Goal: Transaction & Acquisition: Download file/media

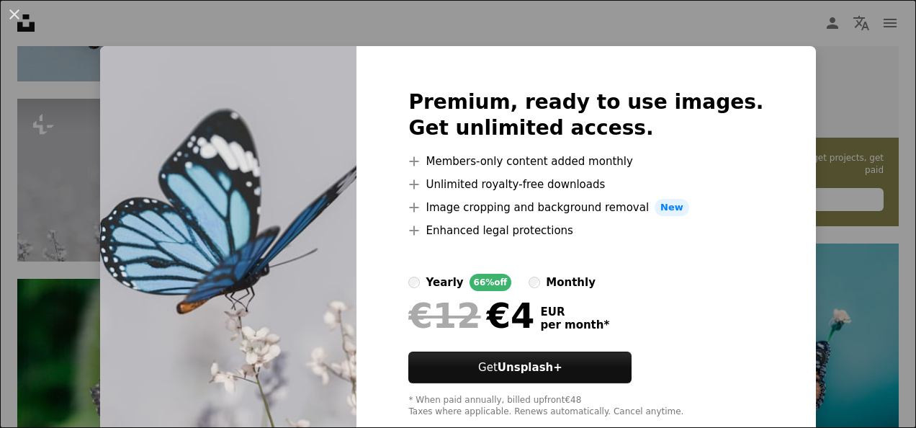
click at [694, 21] on div "An X shape Premium, ready to use images. Get unlimited access. A plus sign Memb…" at bounding box center [458, 214] width 916 height 428
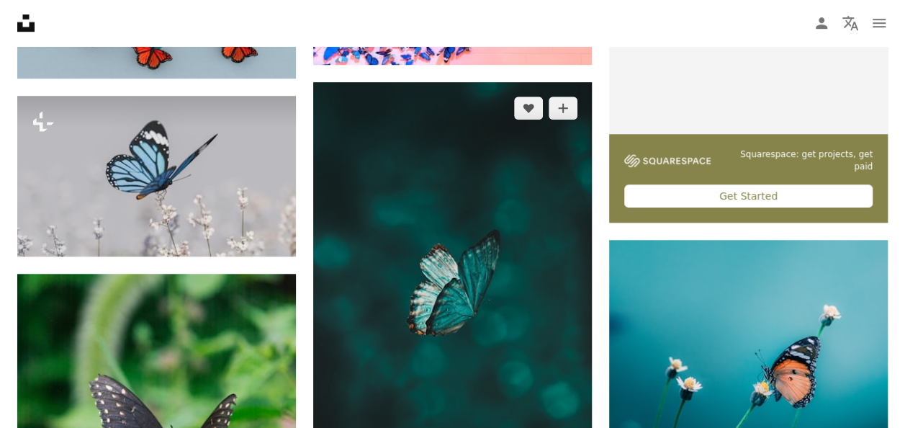
click at [468, 252] on img at bounding box center [452, 330] width 279 height 496
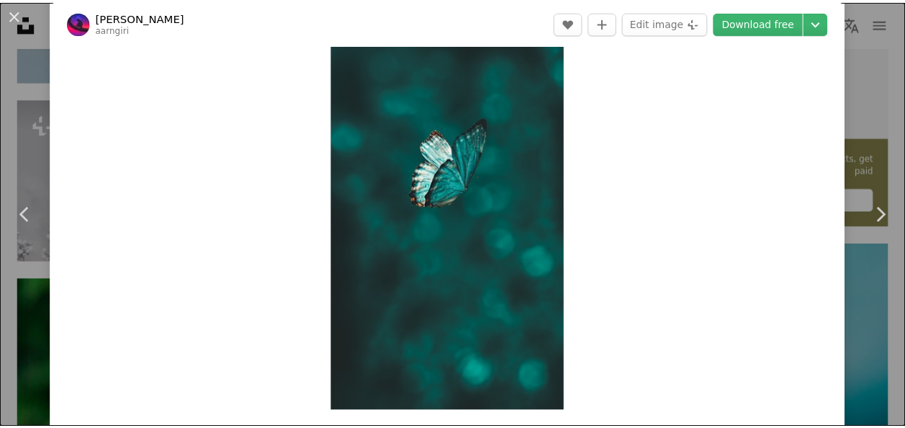
scroll to position [104, 0]
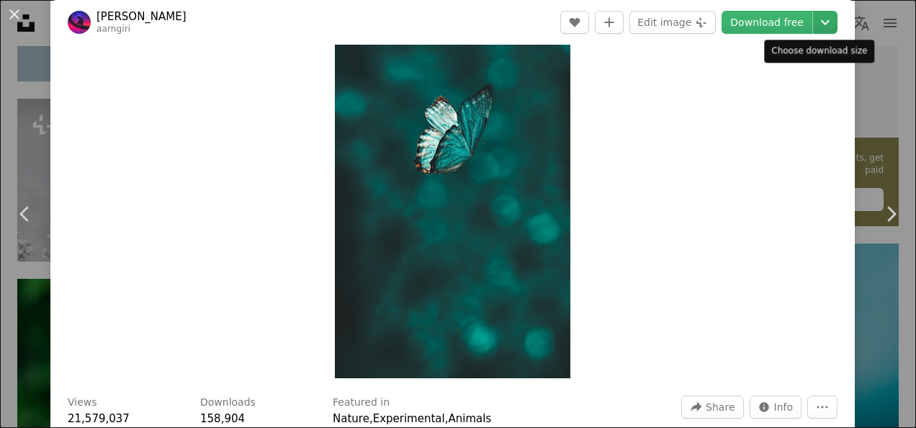
click at [815, 20] on icon "Chevron down" at bounding box center [825, 22] width 23 height 17
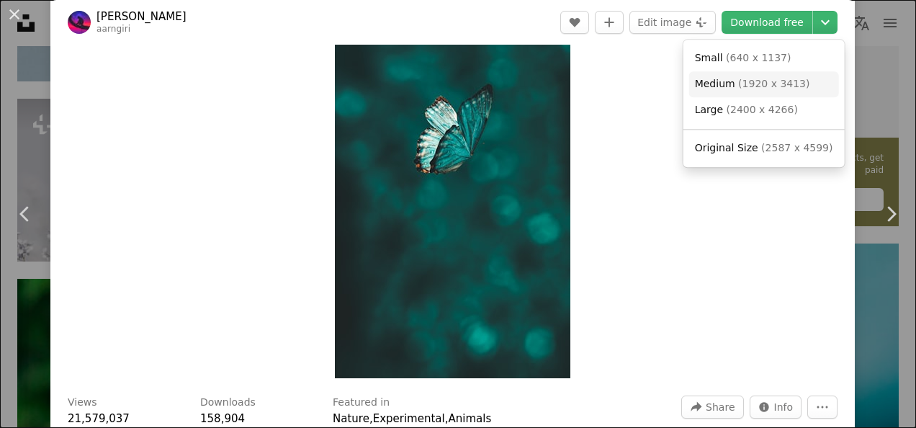
click at [771, 80] on span "( 1920 x 3413 )" at bounding box center [773, 84] width 71 height 12
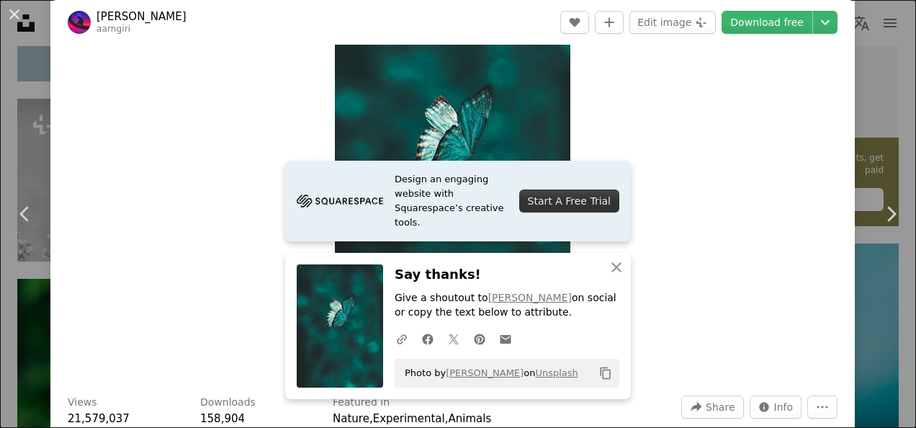
click at [683, 292] on div "Zoom in" at bounding box center [452, 168] width 804 height 433
click at [683, 304] on div "Zoom in" at bounding box center [452, 168] width 804 height 433
click at [611, 266] on icon "button" at bounding box center [616, 267] width 10 height 10
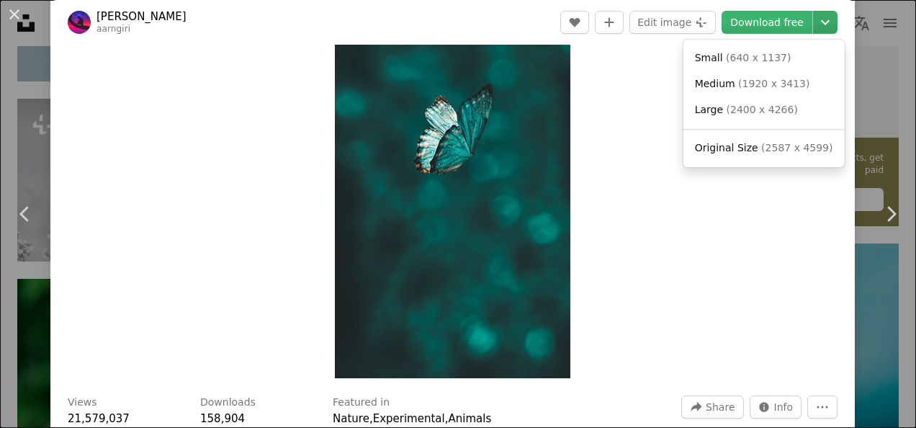
click at [814, 24] on icon "Chevron down" at bounding box center [825, 22] width 23 height 17
click at [758, 58] on span "( 640 x 1137 )" at bounding box center [758, 58] width 65 height 12
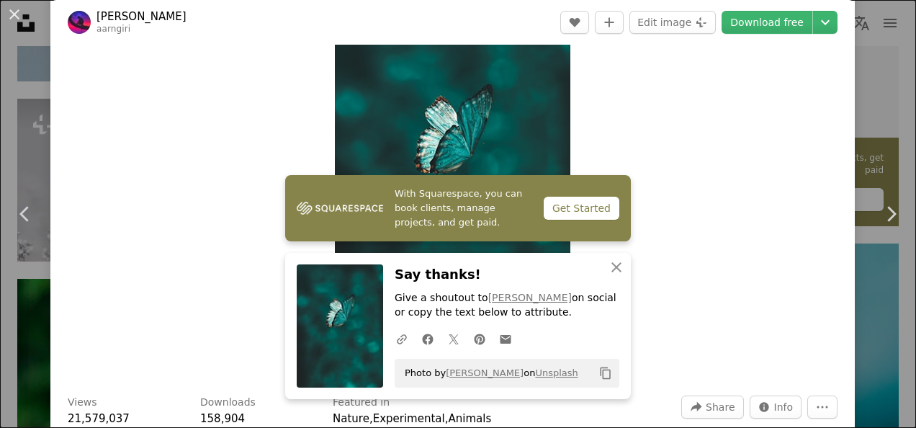
click at [775, 159] on div "Zoom in" at bounding box center [452, 168] width 804 height 433
click at [611, 264] on icon "button" at bounding box center [616, 267] width 10 height 10
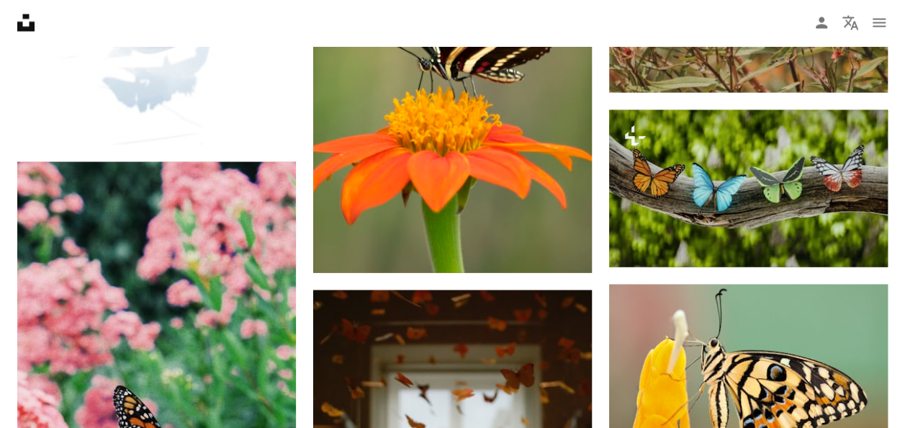
scroll to position [1471, 0]
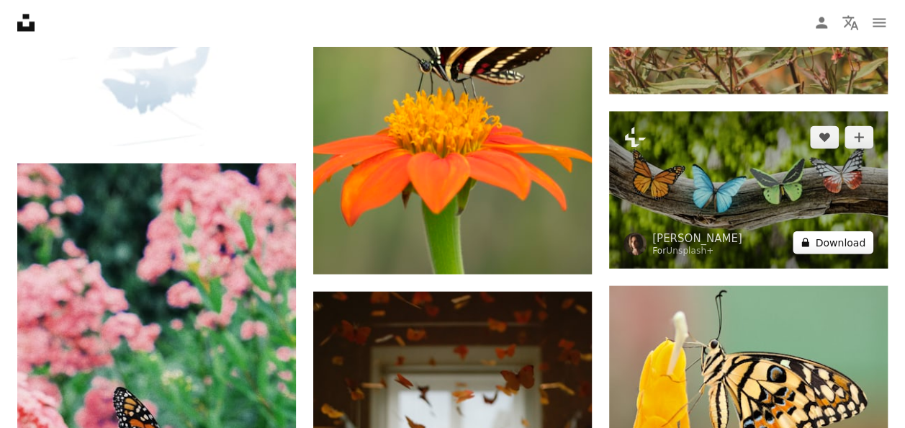
click at [840, 243] on button "A lock Download" at bounding box center [833, 242] width 81 height 23
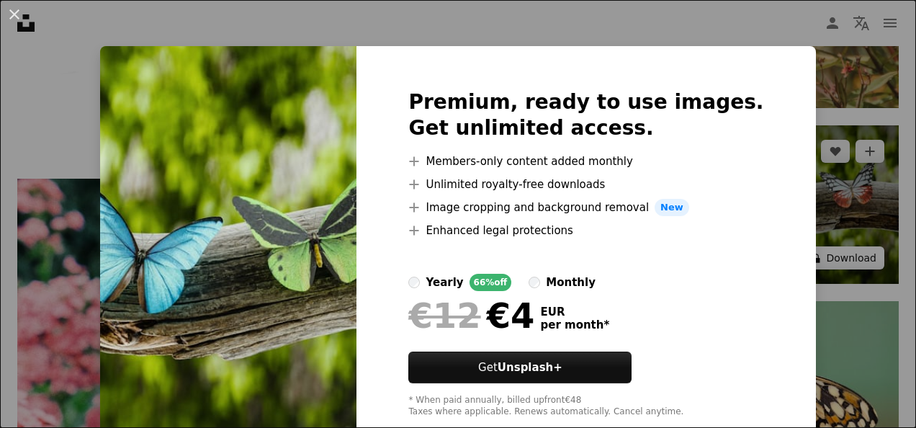
click at [840, 243] on div "An X shape Premium, ready to use images. Get unlimited access. A plus sign Memb…" at bounding box center [458, 214] width 916 height 428
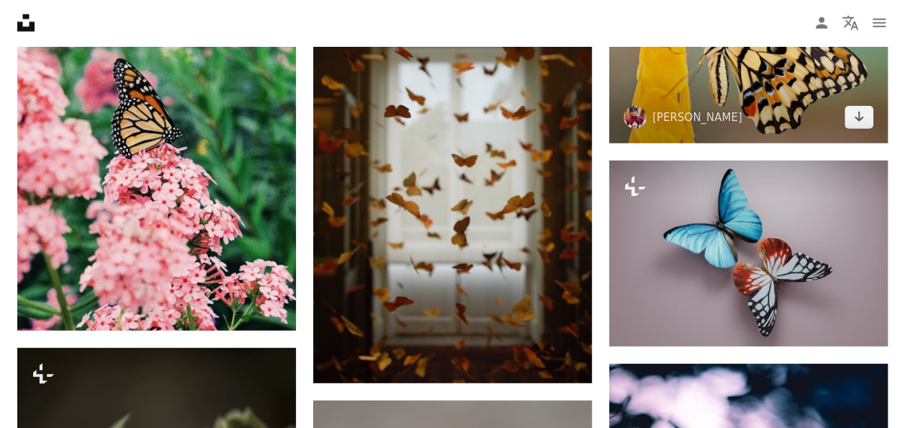
scroll to position [1801, 0]
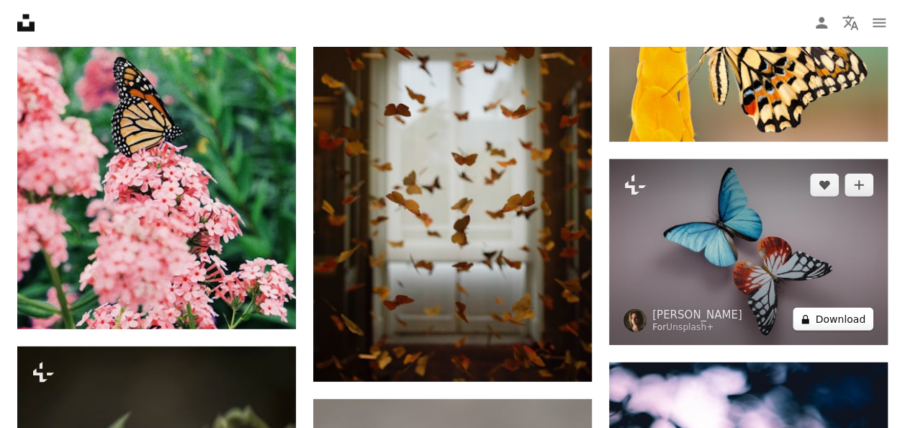
click at [833, 315] on button "A lock Download" at bounding box center [833, 319] width 81 height 23
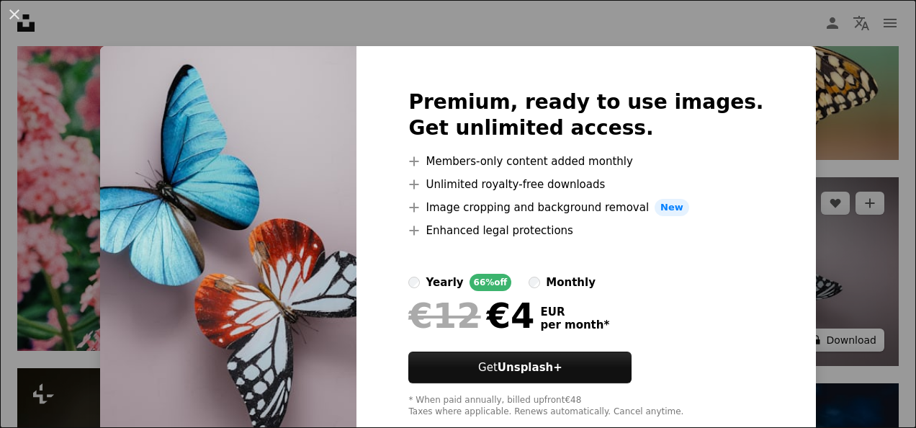
click at [833, 315] on div "An X shape Premium, ready to use images. Get unlimited access. A plus sign Memb…" at bounding box center [458, 214] width 916 height 428
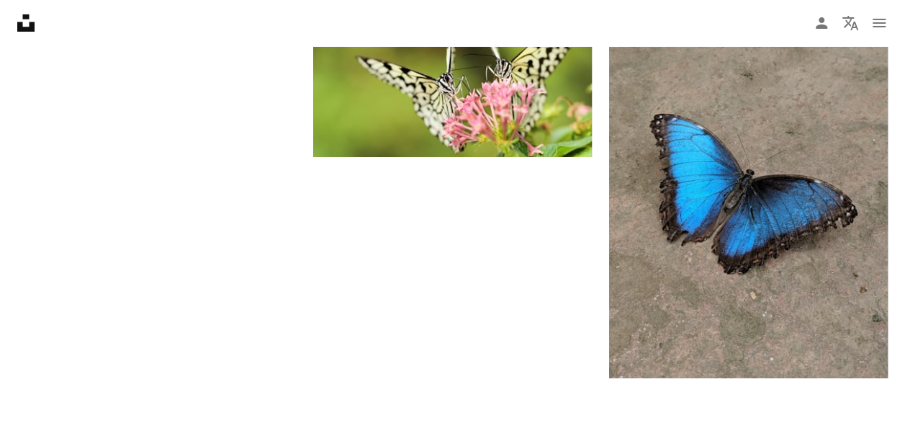
scroll to position [2604, 0]
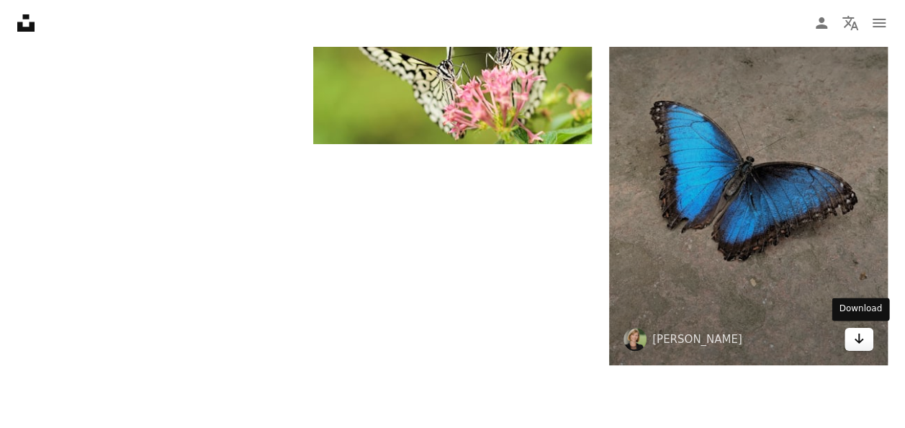
click at [854, 338] on icon "Arrow pointing down" at bounding box center [859, 338] width 12 height 17
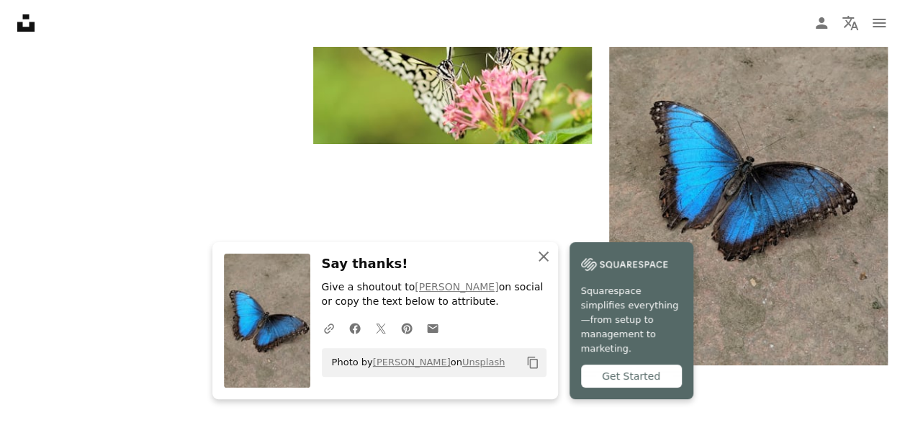
click at [544, 261] on icon "button" at bounding box center [544, 256] width 10 height 10
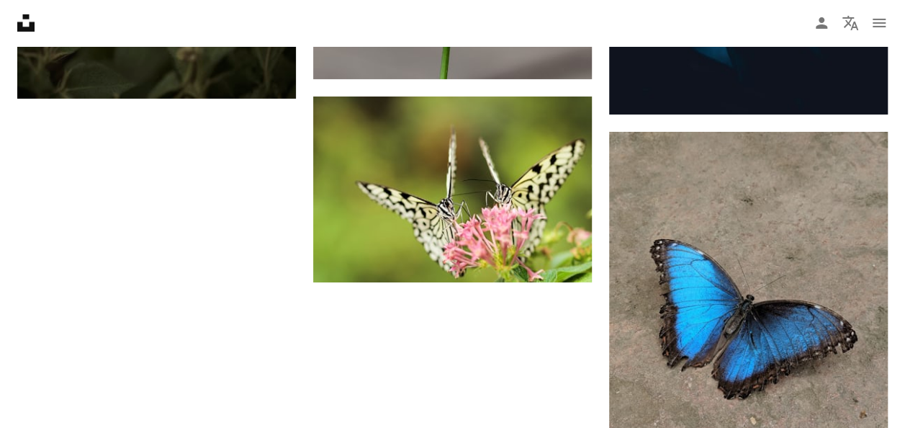
scroll to position [2460, 0]
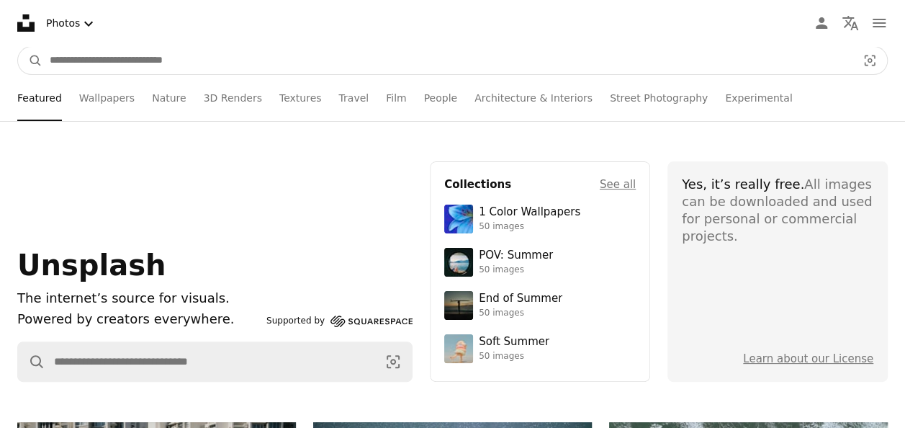
click at [177, 64] on input "Find visuals sitewide" at bounding box center [447, 60] width 810 height 27
type input "**********"
click at [18, 47] on button "A magnifying glass" at bounding box center [30, 60] width 24 height 27
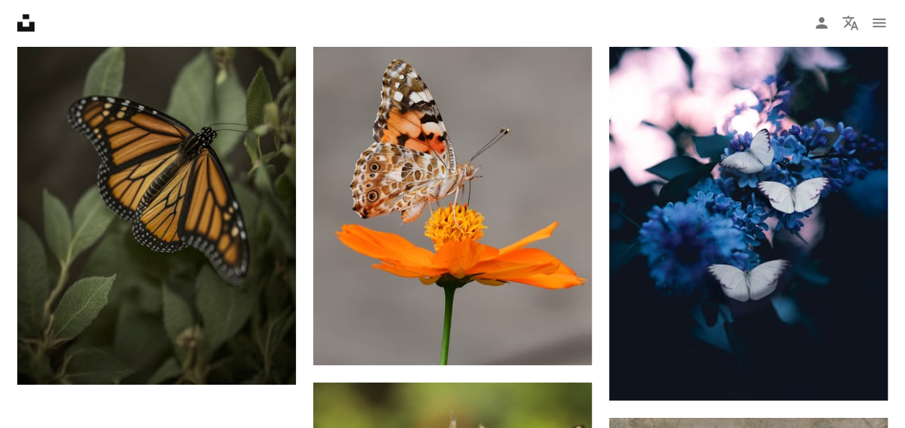
scroll to position [2181, 0]
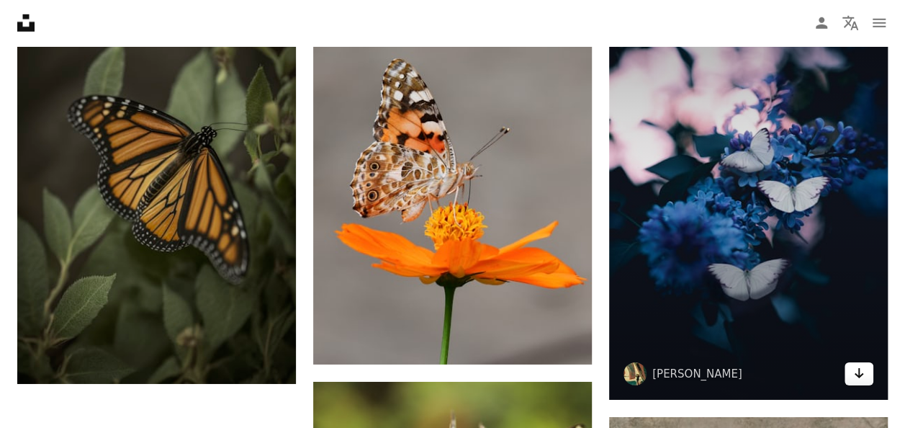
click at [861, 372] on icon "Arrow pointing down" at bounding box center [859, 372] width 12 height 17
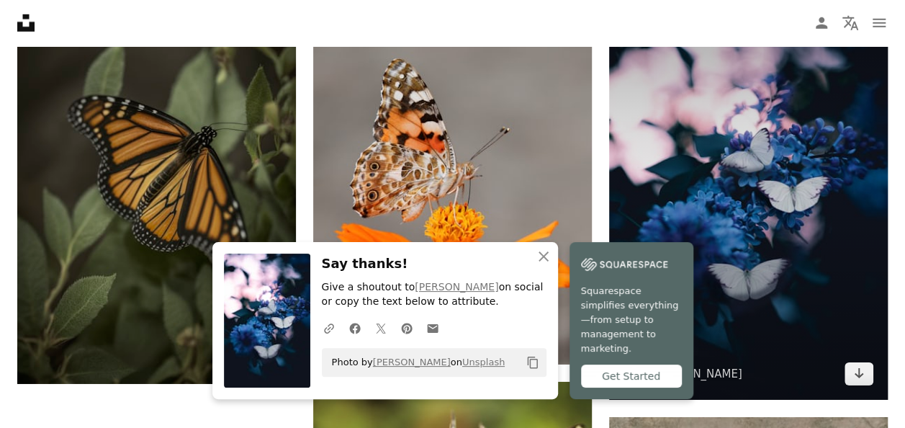
click at [829, 263] on img at bounding box center [748, 191] width 279 height 418
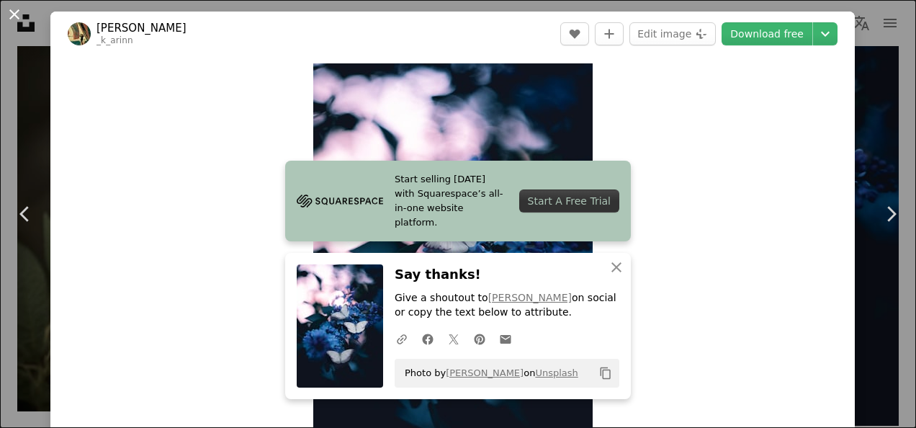
click at [14, 14] on button "An X shape" at bounding box center [14, 14] width 17 height 17
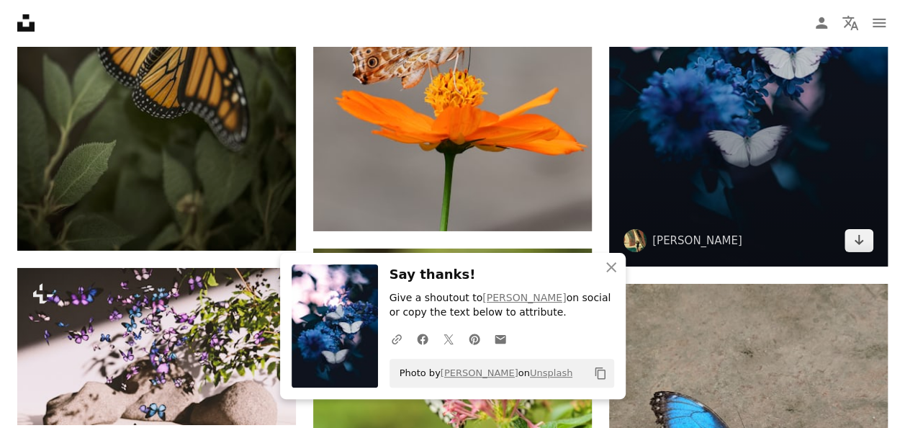
scroll to position [2315, 0]
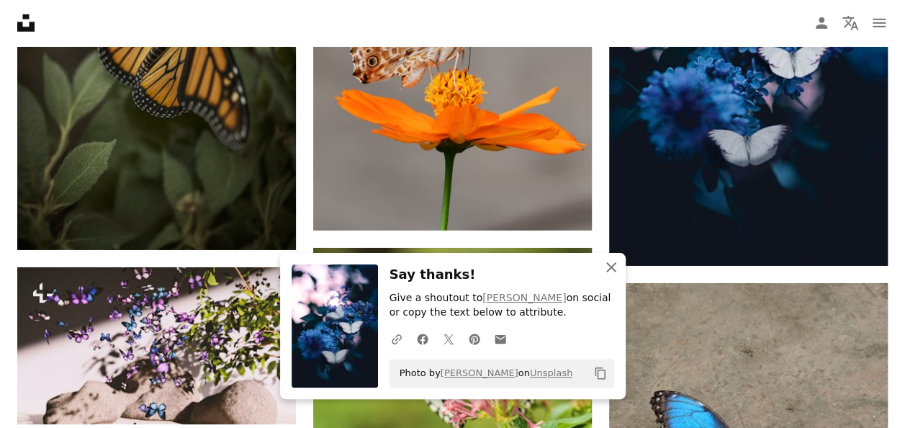
click at [612, 264] on icon "An X shape" at bounding box center [611, 267] width 17 height 17
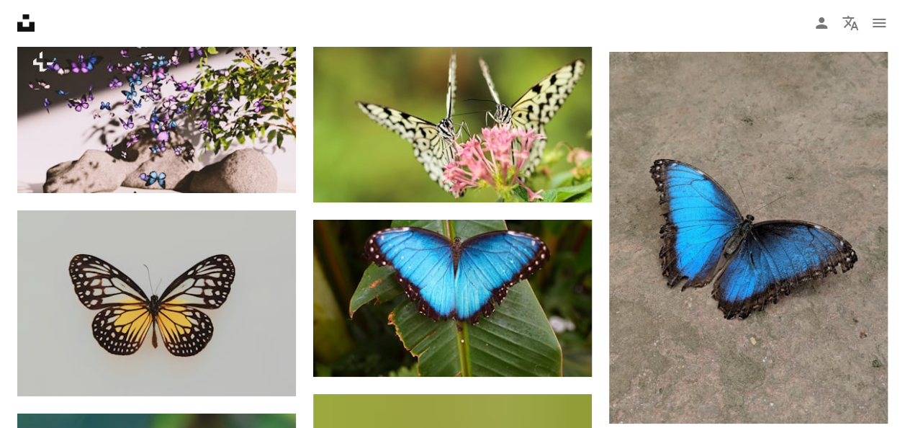
scroll to position [2626, 0]
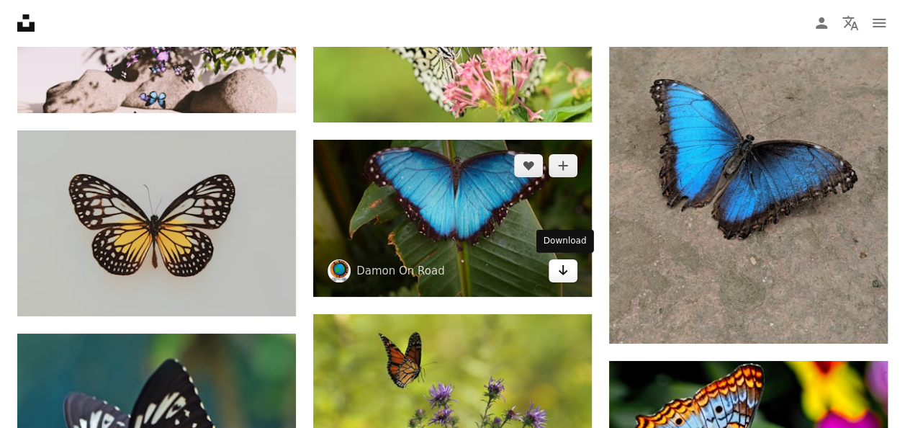
click at [561, 268] on icon "Arrow pointing down" at bounding box center [563, 269] width 12 height 17
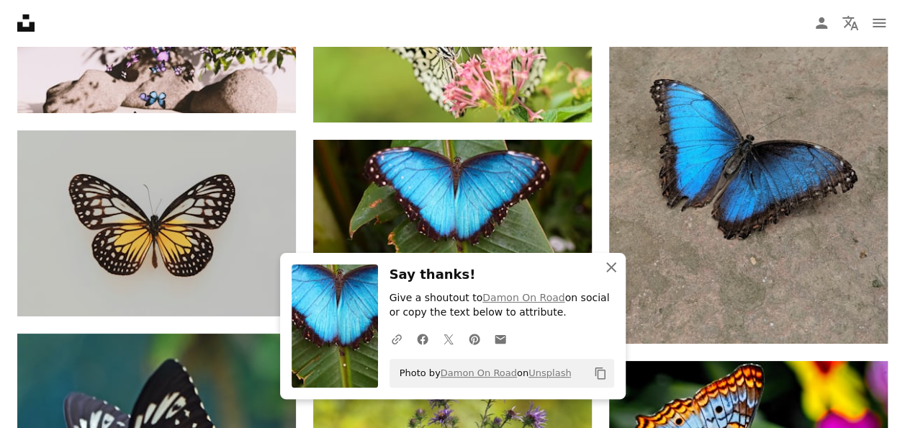
click at [611, 264] on icon "An X shape" at bounding box center [611, 267] width 17 height 17
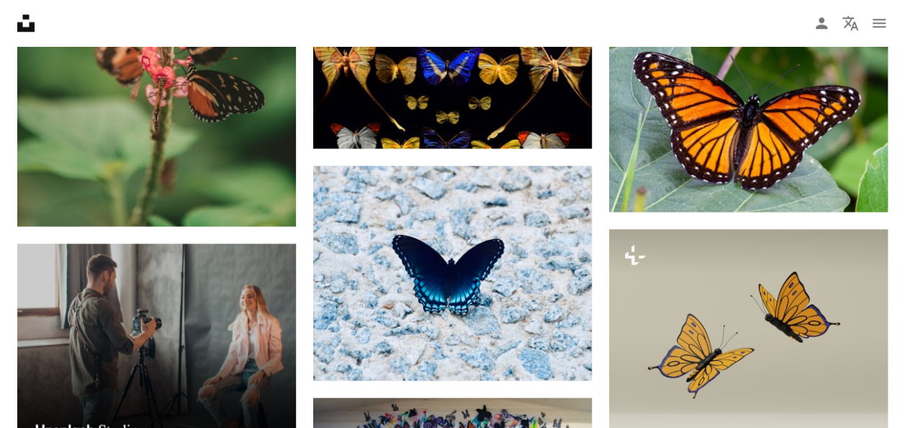
scroll to position [3579, 0]
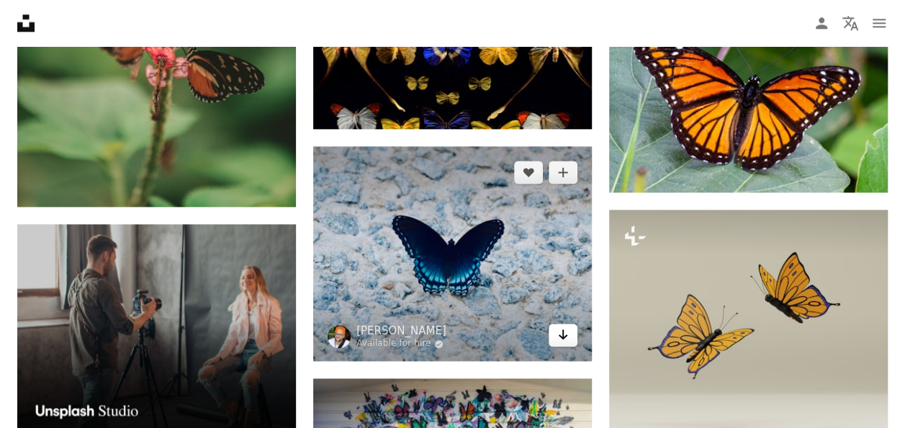
click at [560, 341] on icon "Arrow pointing down" at bounding box center [563, 334] width 12 height 17
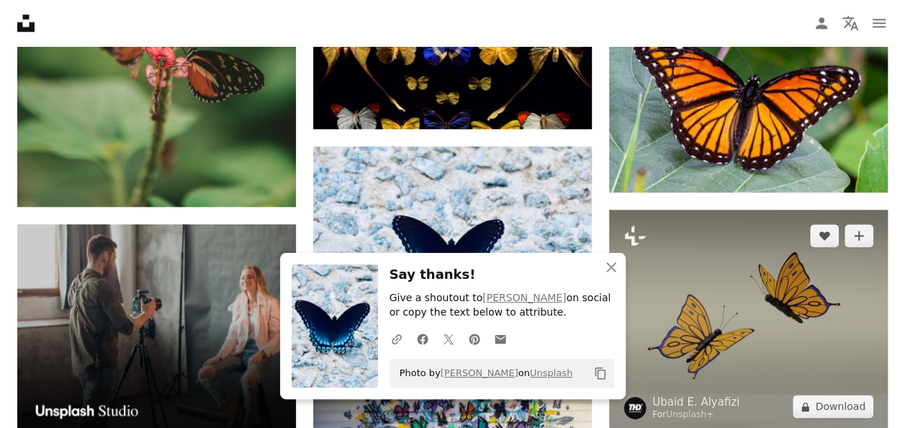
click at [768, 323] on img at bounding box center [748, 321] width 279 height 223
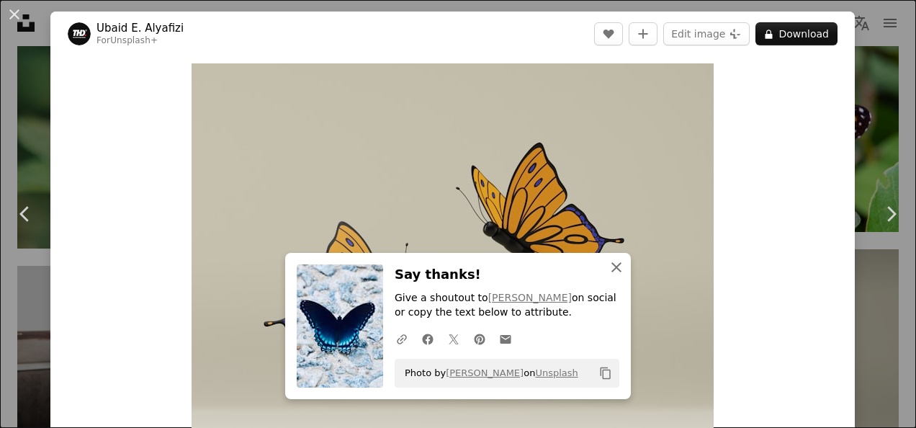
click at [611, 268] on icon "button" at bounding box center [616, 267] width 10 height 10
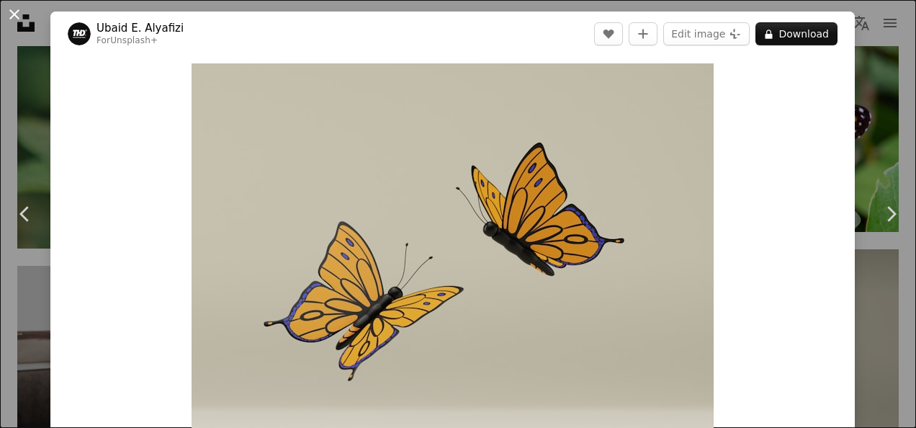
click at [15, 19] on button "An X shape" at bounding box center [14, 14] width 17 height 17
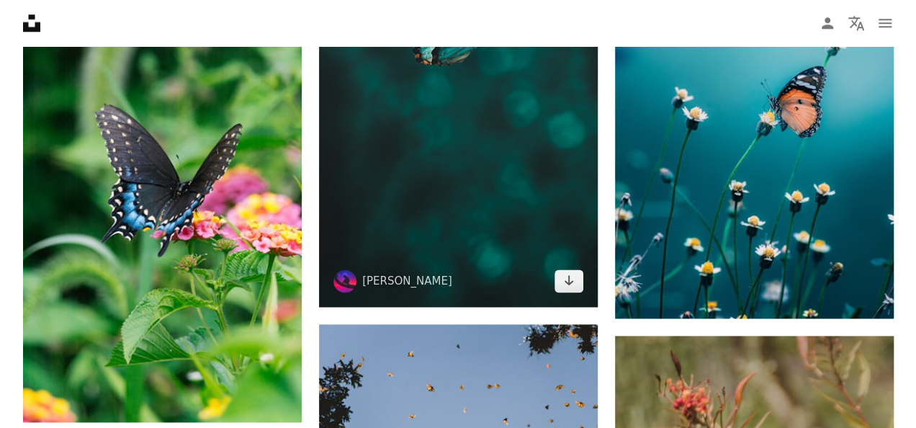
scroll to position [815, 0]
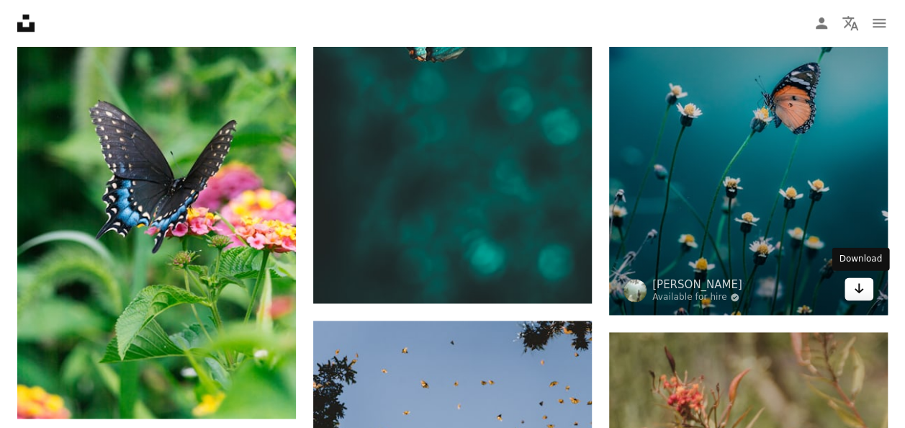
click at [857, 285] on icon "Arrow pointing down" at bounding box center [859, 287] width 12 height 17
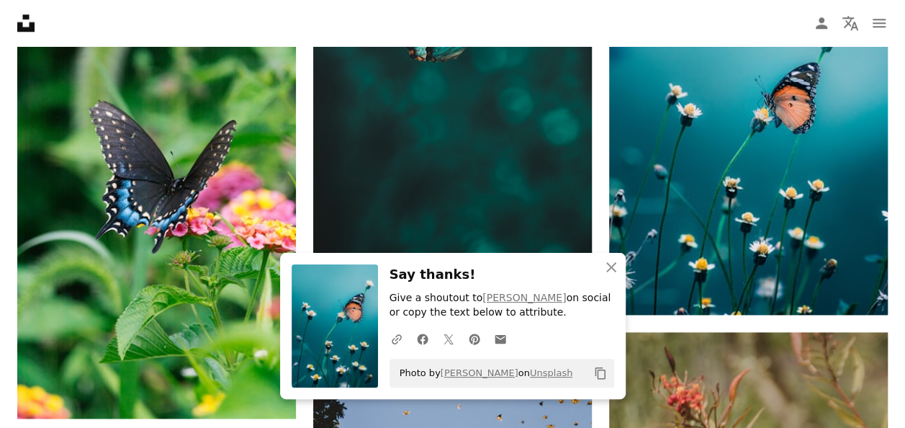
click at [473, 223] on img at bounding box center [452, 56] width 279 height 496
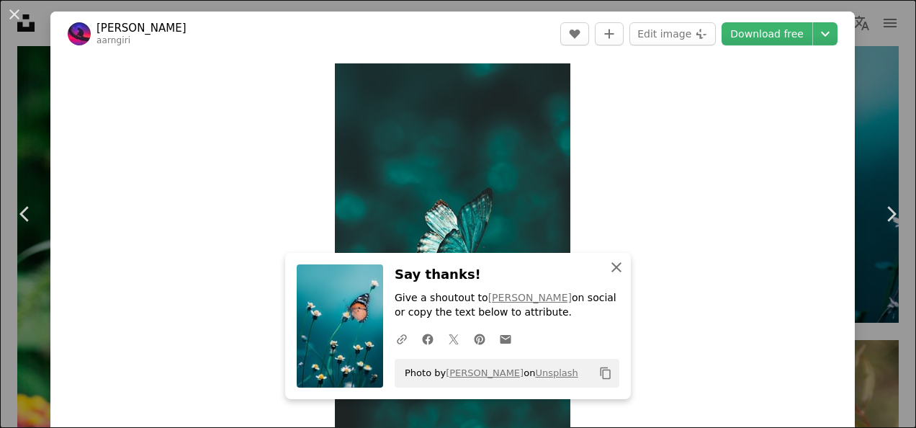
click at [612, 263] on icon "An X shape" at bounding box center [616, 267] width 17 height 17
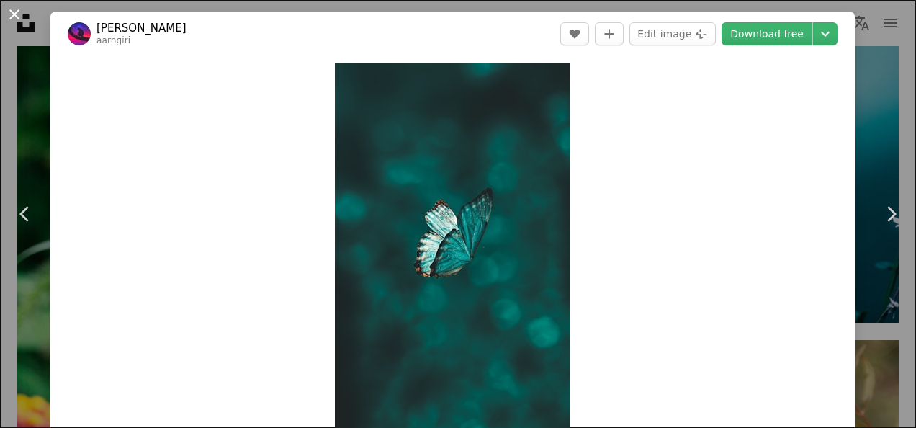
click at [13, 15] on button "An X shape" at bounding box center [14, 14] width 17 height 17
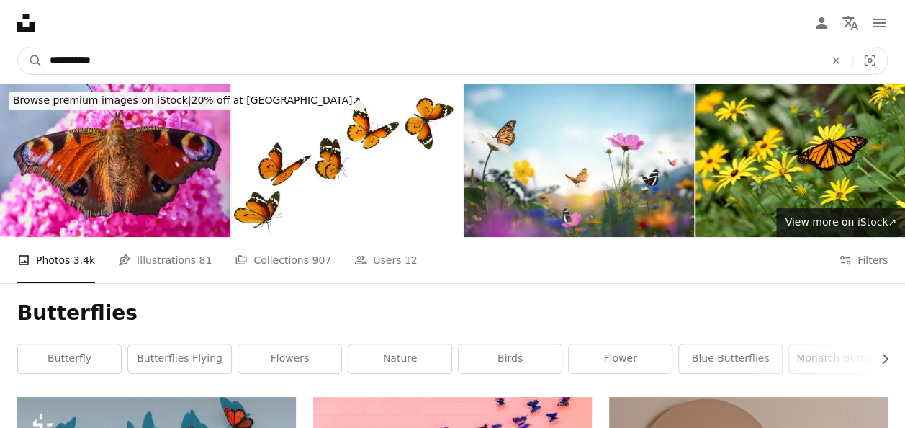
click at [51, 60] on input "**********" at bounding box center [431, 60] width 778 height 27
click at [539, 65] on input "**********" at bounding box center [431, 60] width 778 height 27
type input "**********"
click at [18, 47] on button "A magnifying glass" at bounding box center [30, 60] width 24 height 27
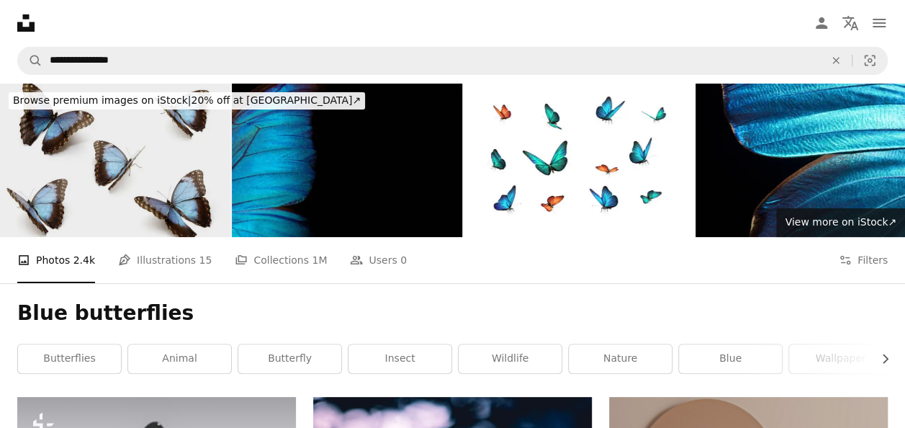
click at [197, 191] on img at bounding box center [115, 160] width 230 height 153
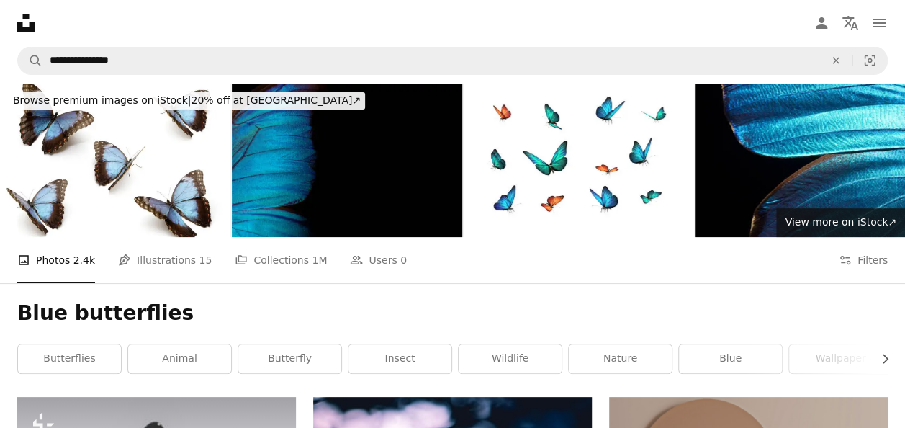
click at [405, 190] on img at bounding box center [347, 160] width 230 height 153
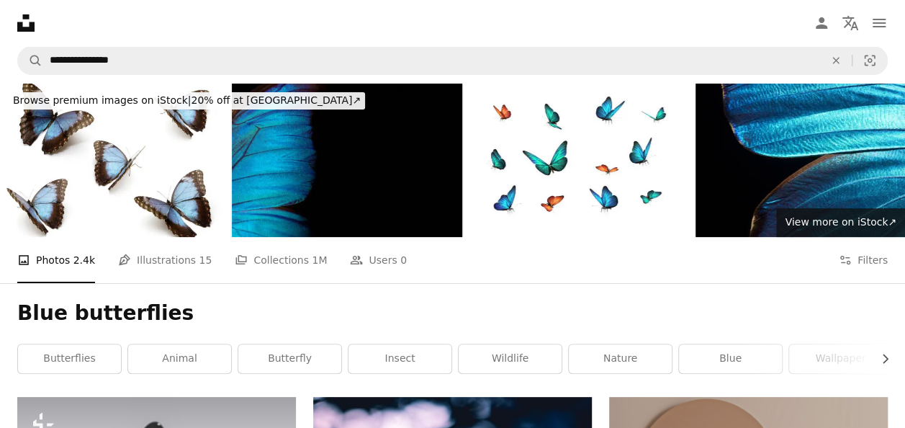
drag, startPoint x: 559, startPoint y: 174, endPoint x: 508, endPoint y: 251, distance: 92.1
click at [508, 251] on div "A photo Photos 2.4k Pen Tool Illustrations 15 A stack of folders Collections 1M…" at bounding box center [452, 260] width 871 height 46
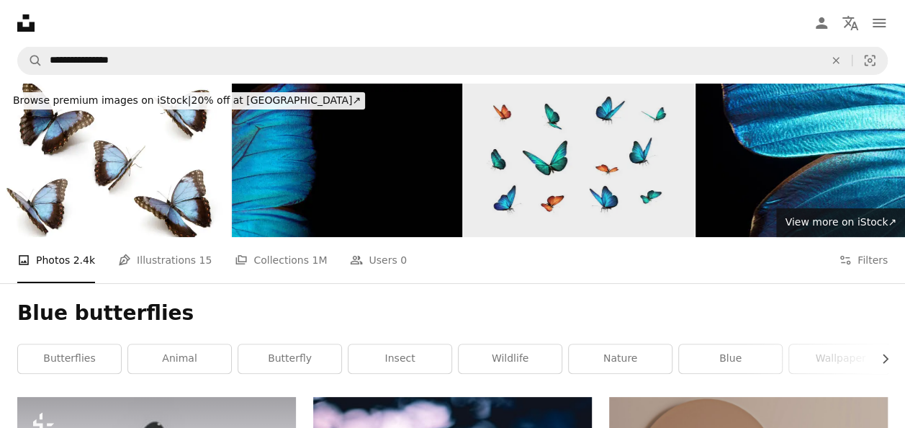
click at [514, 187] on img at bounding box center [579, 160] width 230 height 153
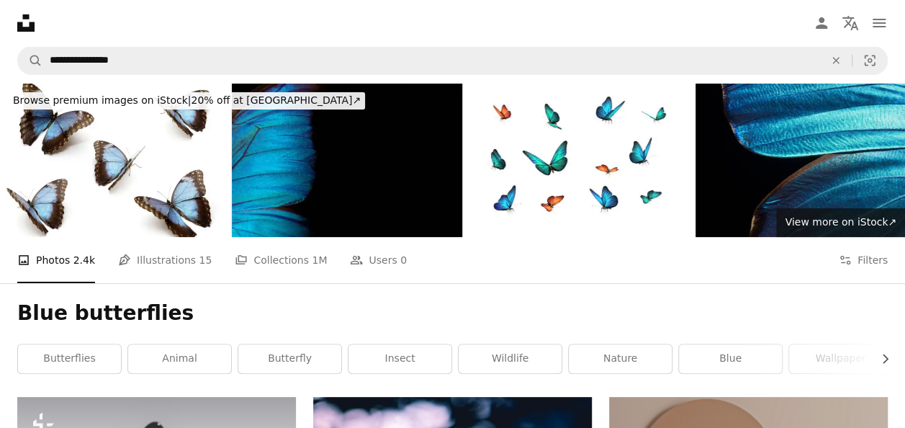
click at [806, 170] on img at bounding box center [811, 160] width 230 height 153
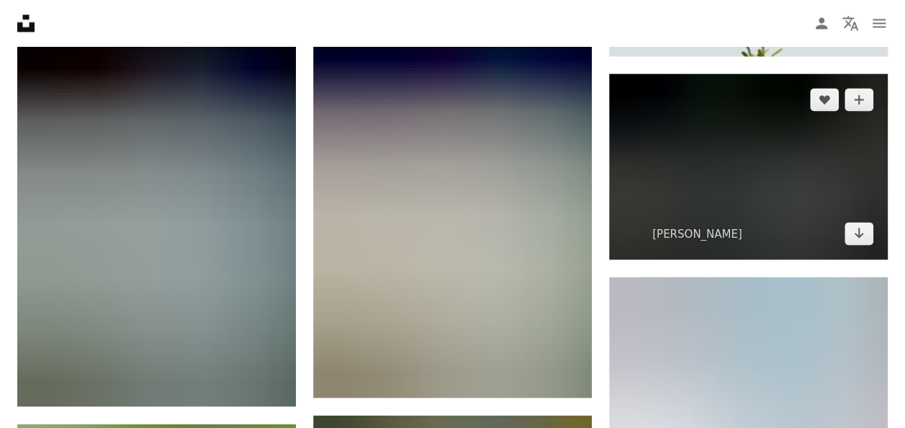
scroll to position [1272, 0]
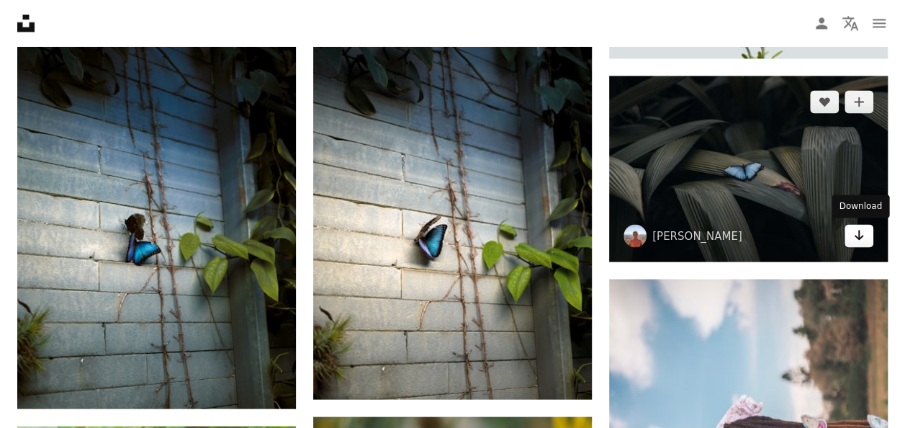
click at [860, 239] on icon "Arrow pointing down" at bounding box center [859, 234] width 12 height 17
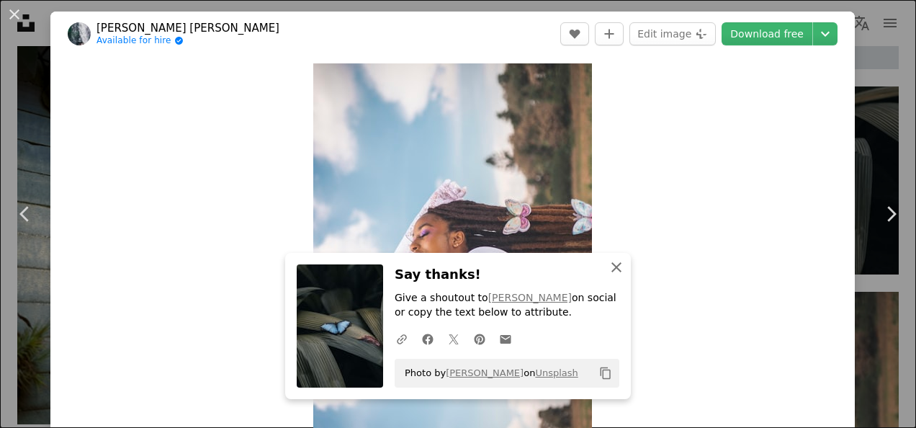
click at [614, 271] on icon "button" at bounding box center [616, 267] width 10 height 10
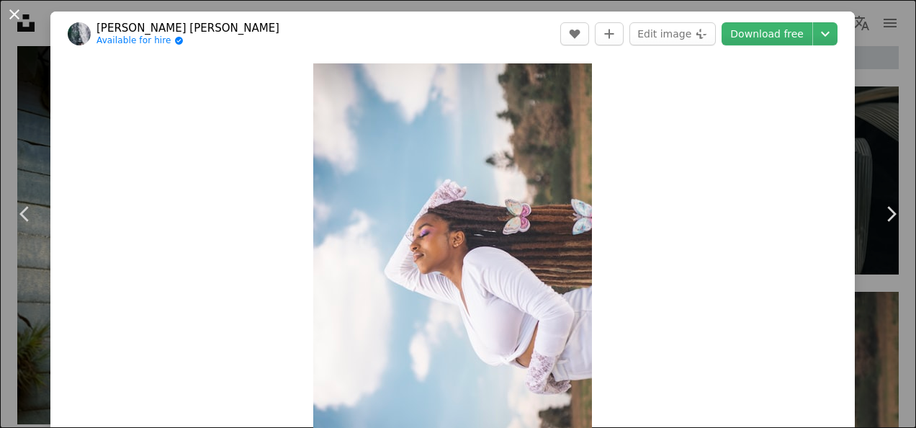
click at [13, 9] on button "An X shape" at bounding box center [14, 14] width 17 height 17
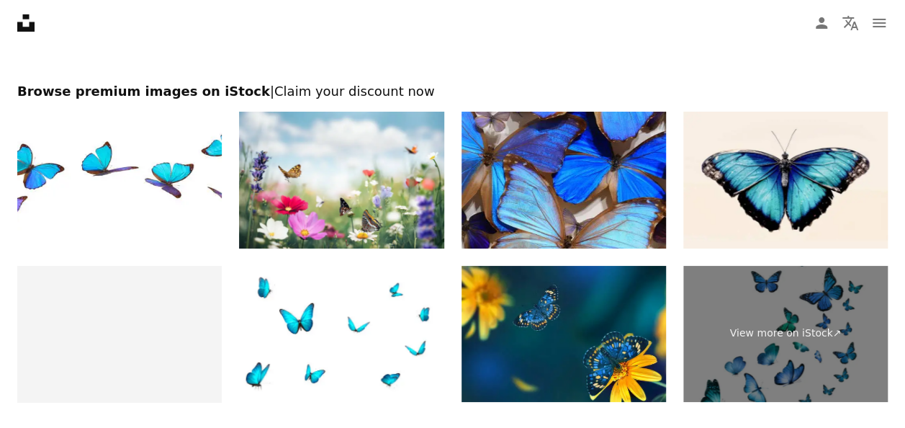
scroll to position [2616, 0]
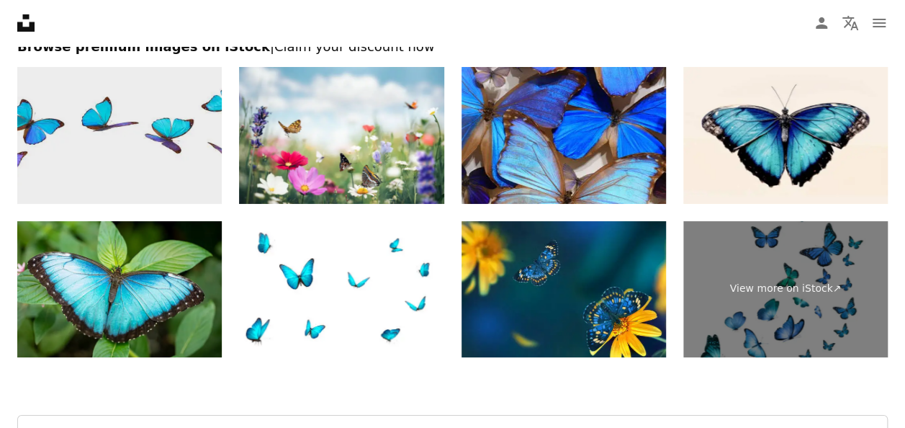
click at [165, 157] on img at bounding box center [119, 135] width 205 height 137
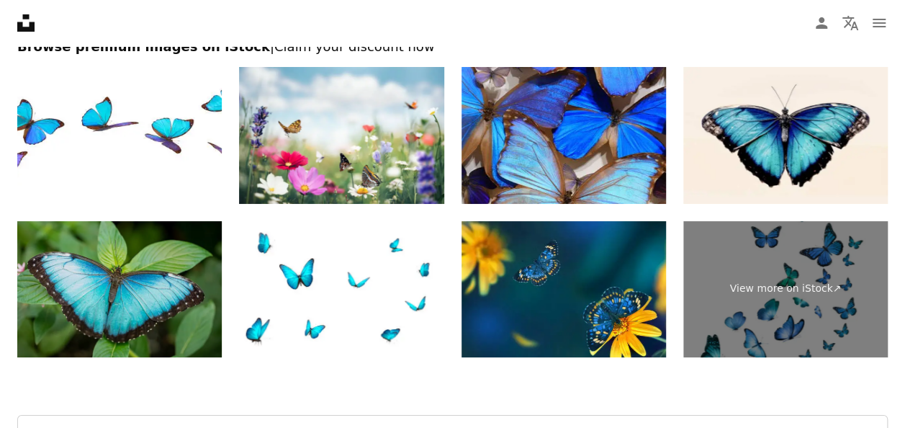
click at [138, 272] on img at bounding box center [119, 289] width 205 height 137
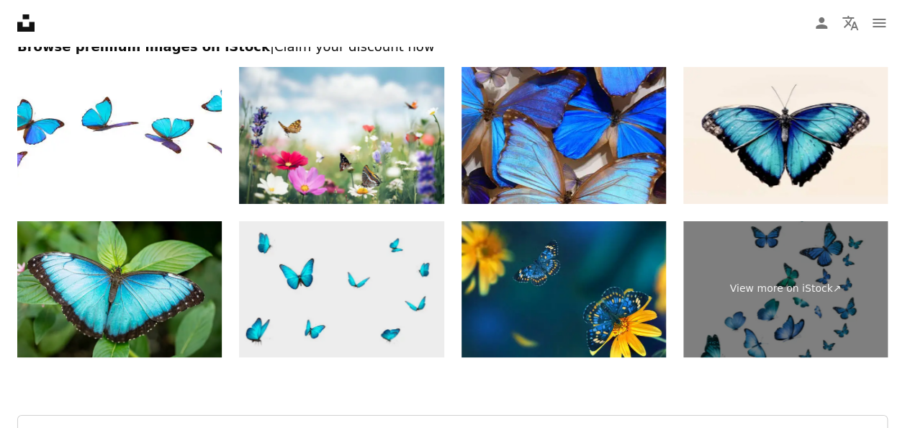
click at [327, 258] on img at bounding box center [341, 289] width 205 height 137
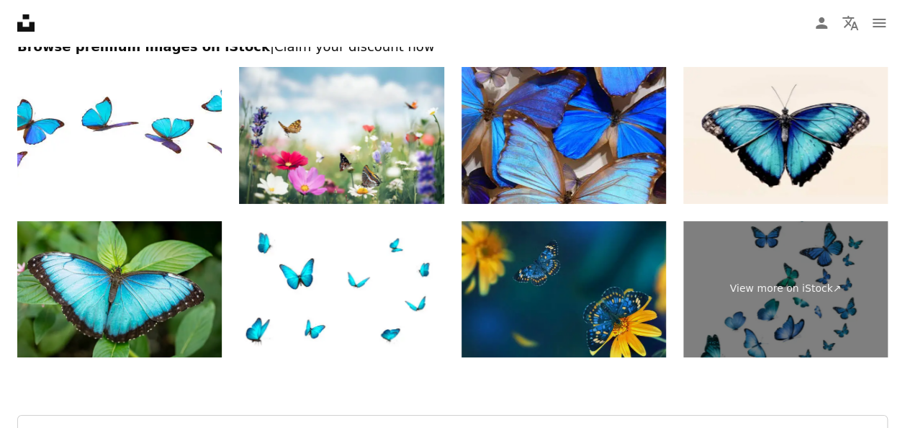
click at [609, 297] on img at bounding box center [564, 289] width 205 height 137
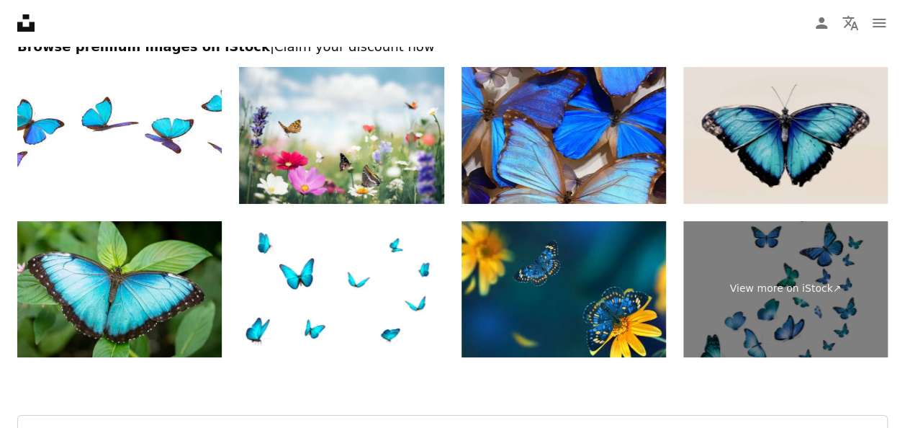
click at [800, 152] on img at bounding box center [785, 135] width 205 height 137
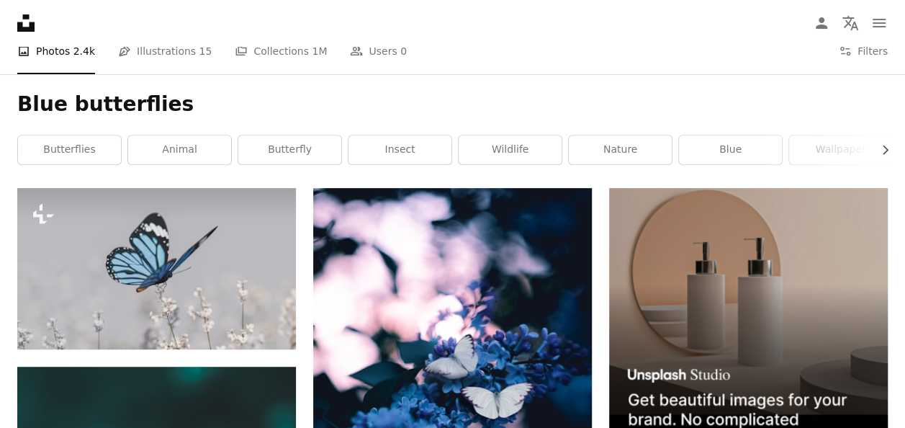
scroll to position [0, 0]
